Goal: Task Accomplishment & Management: Manage account settings

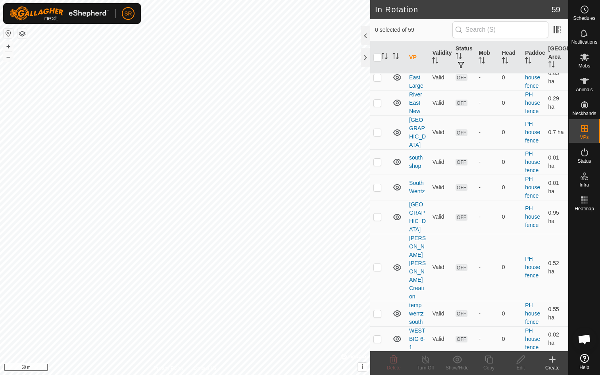
scroll to position [1459, 0]
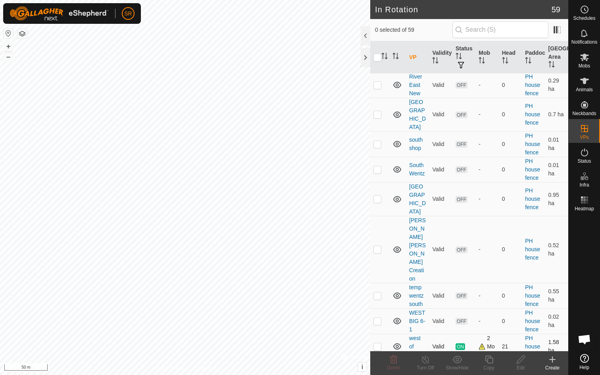
checkbox input "true"
click at [490, 364] on div "Copy" at bounding box center [489, 367] width 32 height 7
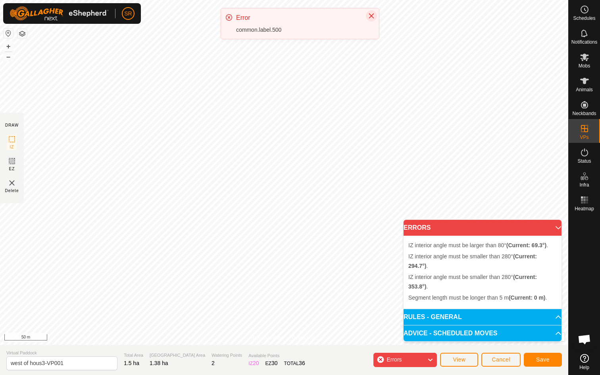
click at [369, 15] on icon "Close" at bounding box center [371, 16] width 6 height 6
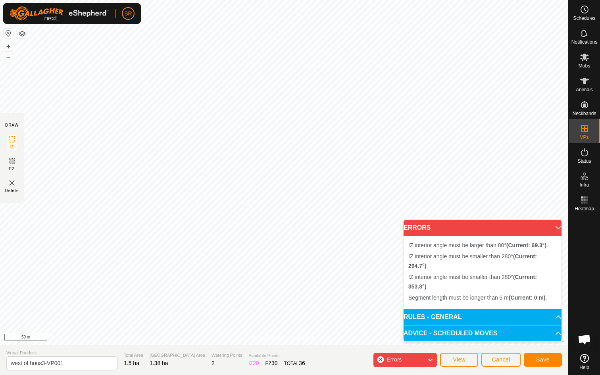
click at [431, 361] on icon at bounding box center [430, 360] width 6 height 10
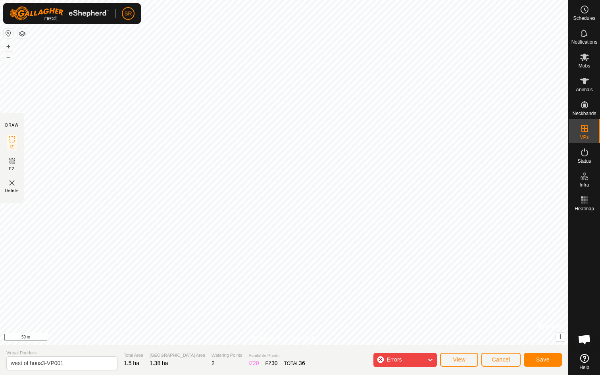
click at [380, 359] on div "Errors" at bounding box center [404, 360] width 63 height 14
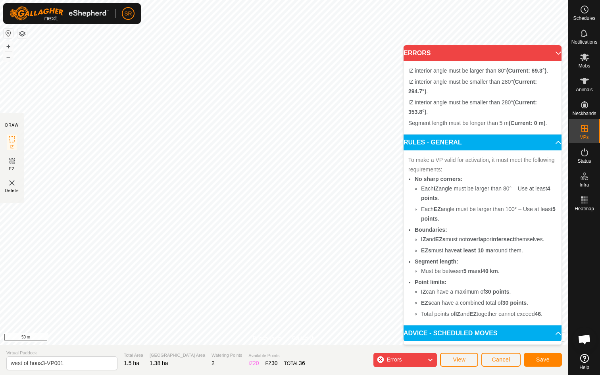
click at [556, 49] on p-accordion-header "ERRORS" at bounding box center [482, 53] width 158 height 16
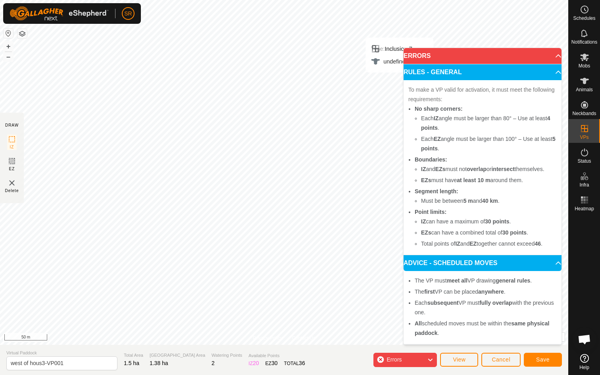
drag, startPoint x: 438, startPoint y: 54, endPoint x: 480, endPoint y: 118, distance: 77.1
click at [480, 118] on p-accordion "ERRORS IZ interior angle must be larger than 80° (Current: 69.3°) . IZ interior…" at bounding box center [482, 196] width 158 height 296
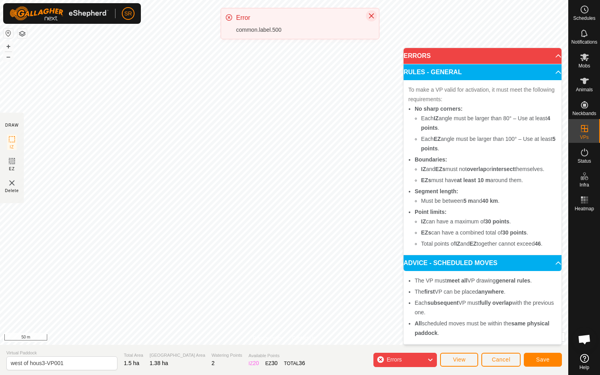
click at [372, 16] on icon "Close" at bounding box center [371, 16] width 6 height 6
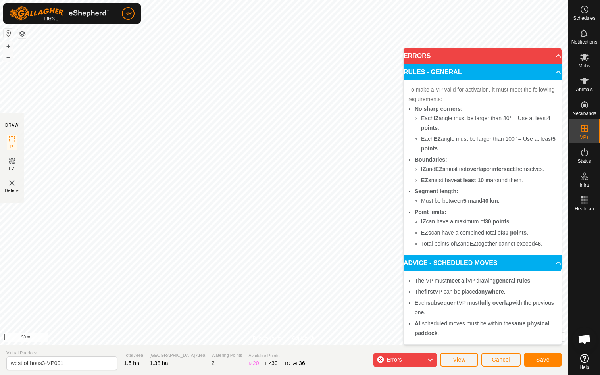
click at [554, 56] on p-accordion-header "ERRORS" at bounding box center [482, 56] width 158 height 16
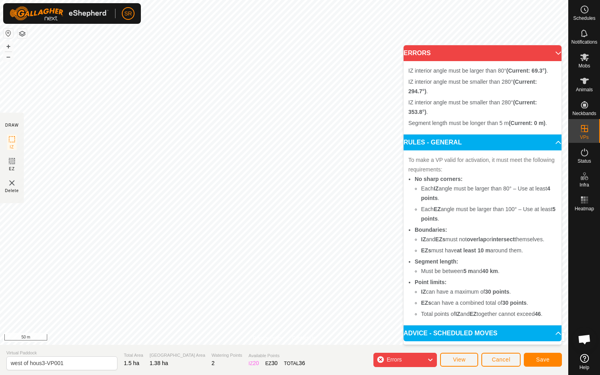
drag, startPoint x: 475, startPoint y: 55, endPoint x: 480, endPoint y: 146, distance: 91.8
click at [480, 146] on p-accordion "ERRORS IZ interior angle must be larger than 80° (Current: 69.3°) . IZ interior…" at bounding box center [482, 229] width 158 height 369
click at [65, 364] on input "west of hous3-VP001" at bounding box center [61, 363] width 111 height 14
type input "w"
click at [540, 355] on button "Save" at bounding box center [543, 360] width 38 height 14
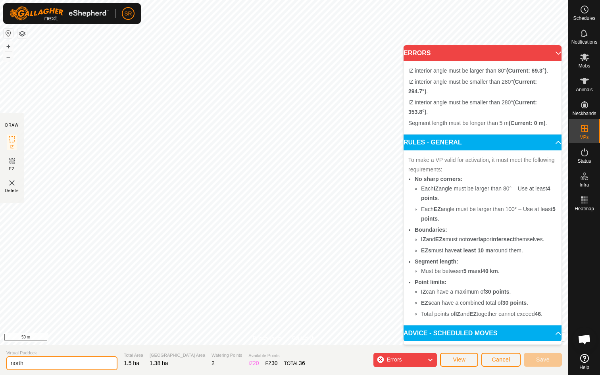
click at [38, 365] on input "north" at bounding box center [61, 363] width 111 height 14
type input "north new"
click at [52, 362] on input "north new" at bounding box center [61, 363] width 111 height 14
click at [499, 362] on span "Cancel" at bounding box center [500, 359] width 19 height 6
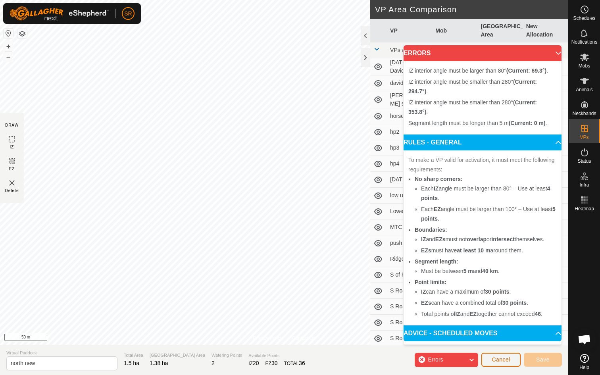
click at [499, 362] on span "Cancel" at bounding box center [500, 359] width 19 height 6
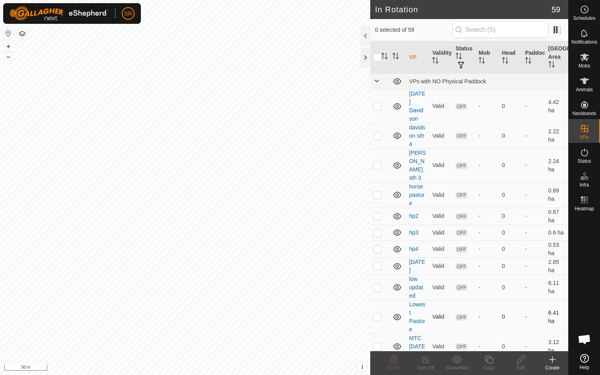
checkbox input "true"
click at [490, 360] on icon at bounding box center [489, 360] width 10 height 10
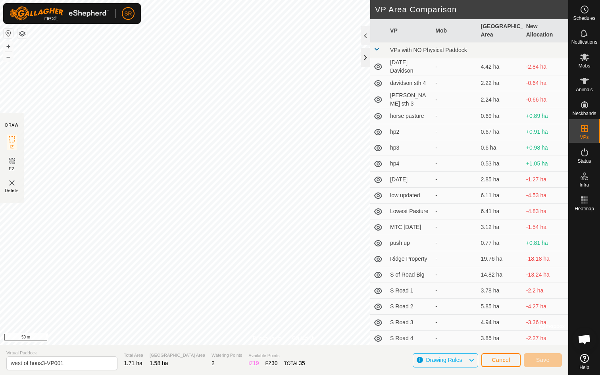
click at [364, 55] on div at bounding box center [366, 57] width 10 height 19
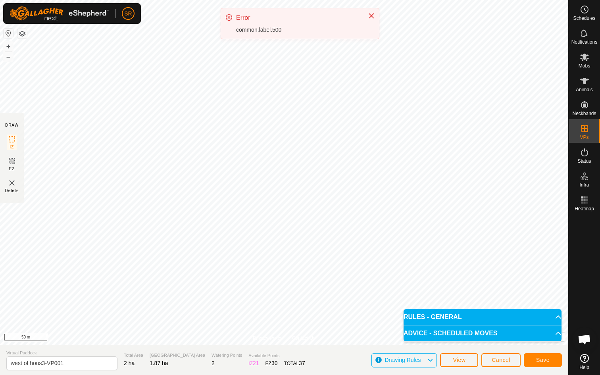
click at [229, 17] on icon at bounding box center [229, 17] width 6 height 6
click at [373, 15] on icon "Close" at bounding box center [371, 16] width 6 height 6
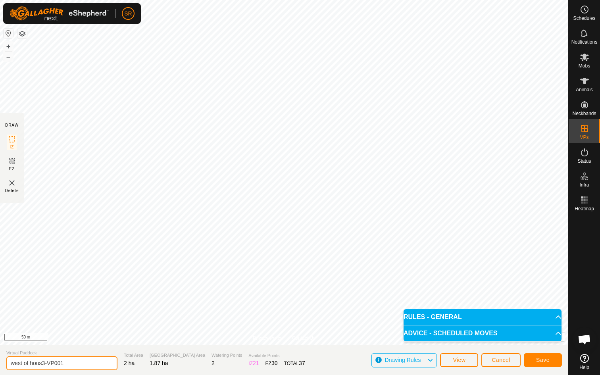
click at [84, 361] on input "west of hous3-VP001" at bounding box center [61, 363] width 111 height 14
type input "w"
click at [550, 361] on button "Save" at bounding box center [543, 360] width 38 height 14
click at [431, 361] on icon at bounding box center [430, 360] width 6 height 10
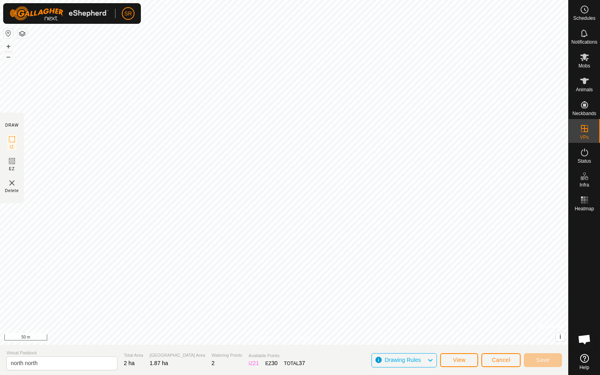
click at [431, 361] on icon at bounding box center [430, 360] width 6 height 10
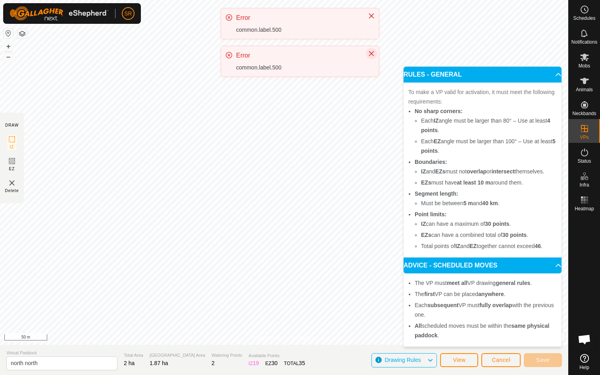
click at [371, 54] on icon "Close" at bounding box center [371, 53] width 5 height 5
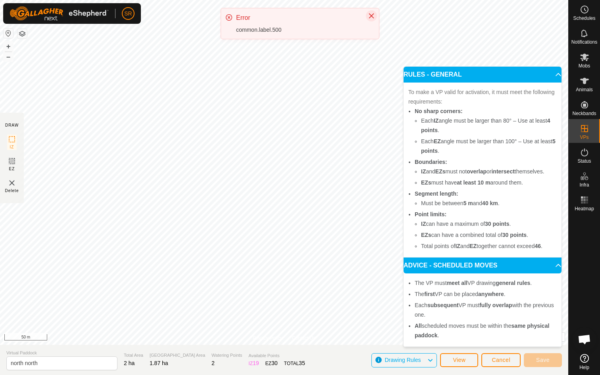
click at [370, 16] on icon "Close" at bounding box center [371, 15] width 5 height 5
click at [372, 17] on icon "Close" at bounding box center [371, 16] width 6 height 6
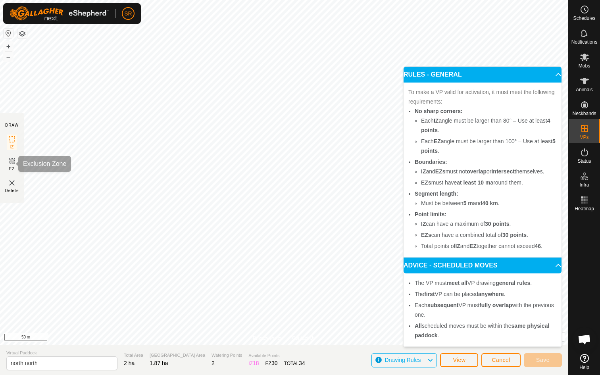
click at [12, 164] on rect at bounding box center [12, 161] width 6 height 6
click at [15, 139] on icon at bounding box center [12, 139] width 10 height 10
click at [9, 162] on rect at bounding box center [12, 161] width 6 height 6
click at [13, 136] on icon at bounding box center [12, 139] width 10 height 10
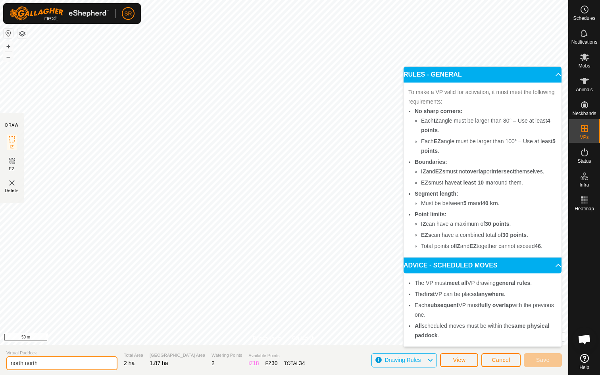
click at [40, 366] on input "north north" at bounding box center [61, 363] width 111 height 14
type input "north north"
click at [455, 361] on span "View" at bounding box center [459, 360] width 13 height 6
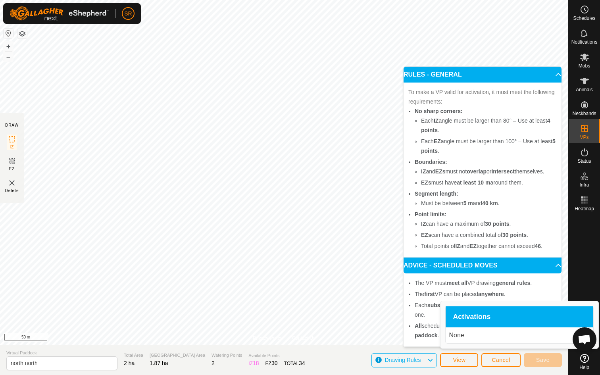
click at [460, 339] on p "None" at bounding box center [519, 335] width 141 height 10
click at [497, 359] on span "Cancel" at bounding box center [500, 360] width 19 height 6
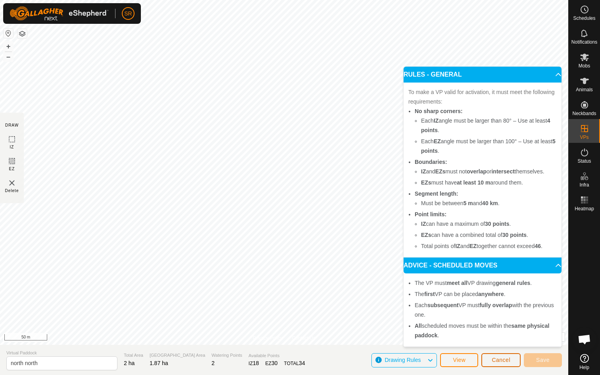
click at [497, 359] on span "Cancel" at bounding box center [500, 360] width 19 height 6
click at [503, 361] on span "Cancel" at bounding box center [500, 360] width 19 height 6
